Goal: Check status: Check status

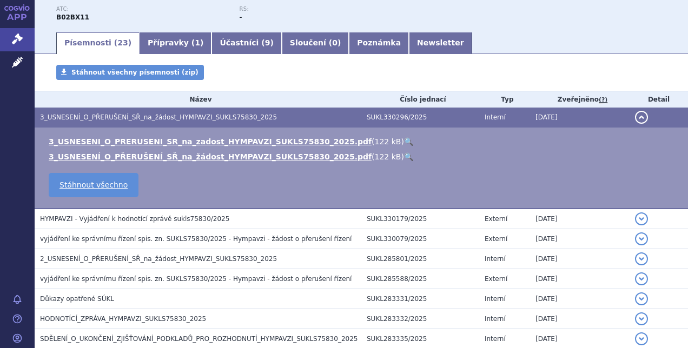
scroll to position [151, 0]
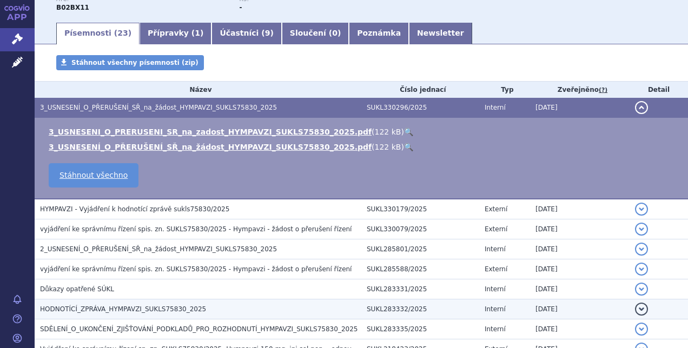
click at [168, 306] on span "HODNOTÍCÍ_ZPRÁVA_HYMPAVZI_SUKLS75830_2025" at bounding box center [123, 310] width 166 height 8
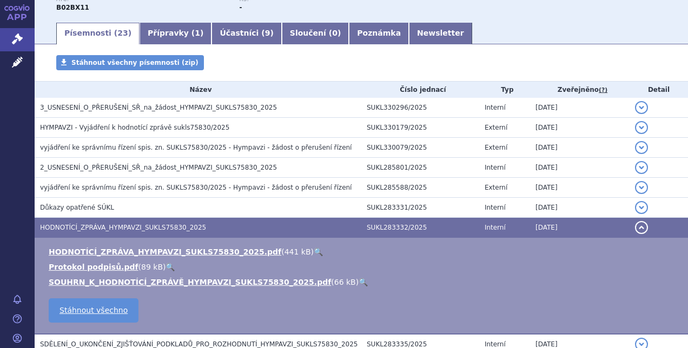
click at [359, 281] on link "🔍" at bounding box center [363, 282] width 9 height 9
click at [314, 253] on link "🔍" at bounding box center [318, 252] width 9 height 9
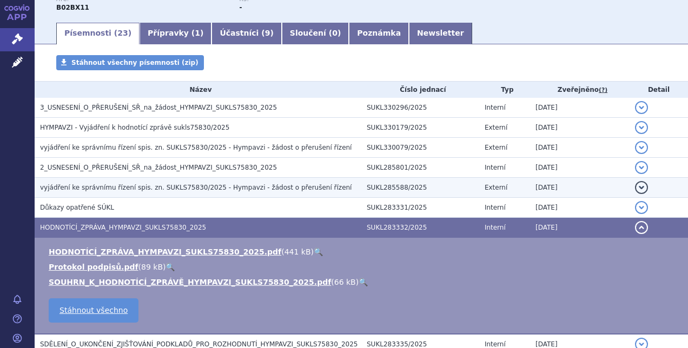
click at [180, 191] on h3 "vyjádření ke správnímu řízení spis. zn. SUKLS75830/2025 - Hympavzi - žádost o p…" at bounding box center [200, 187] width 321 height 11
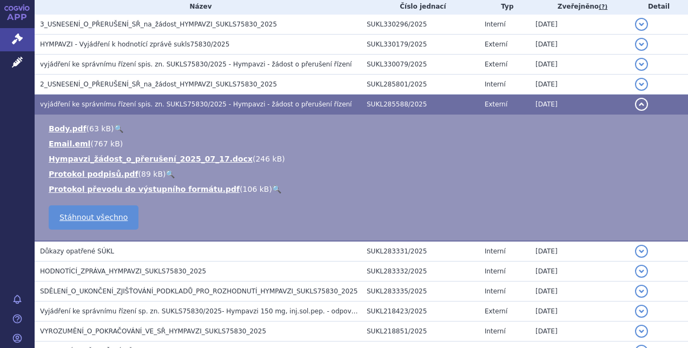
scroll to position [238, 0]
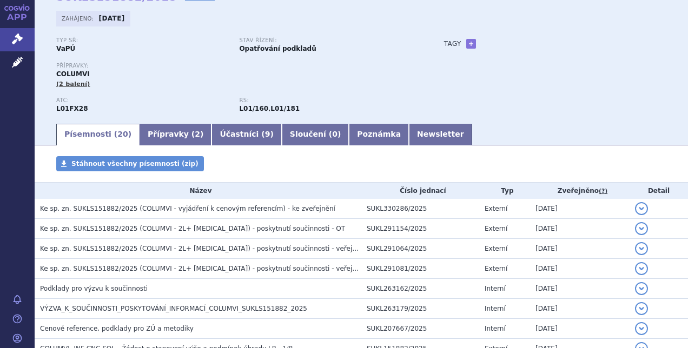
scroll to position [65, 0]
